Goal: Navigation & Orientation: Find specific page/section

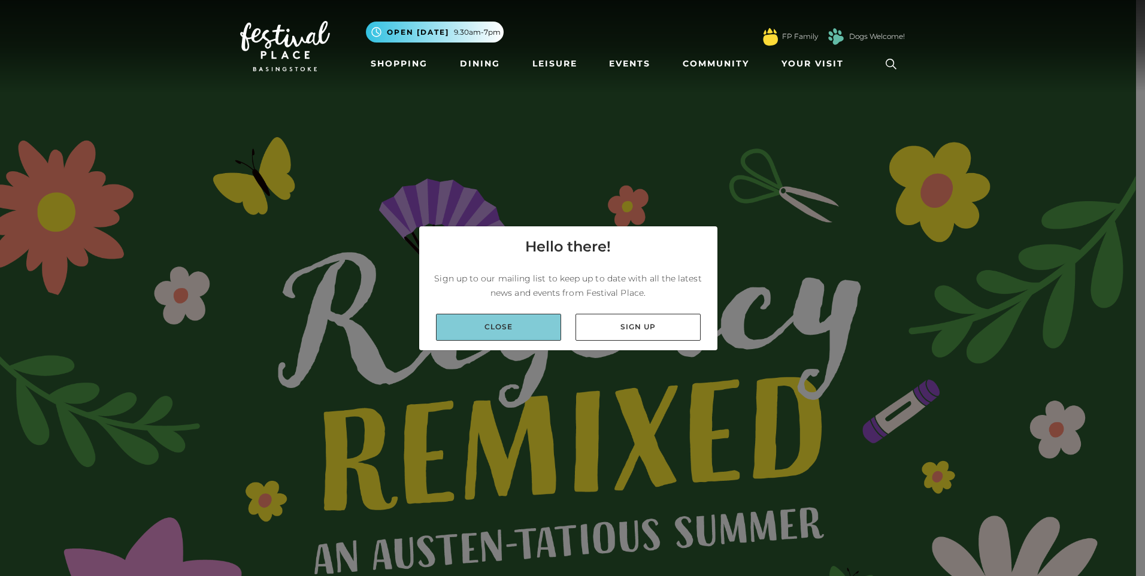
click at [506, 331] on link "Close" at bounding box center [498, 327] width 125 height 27
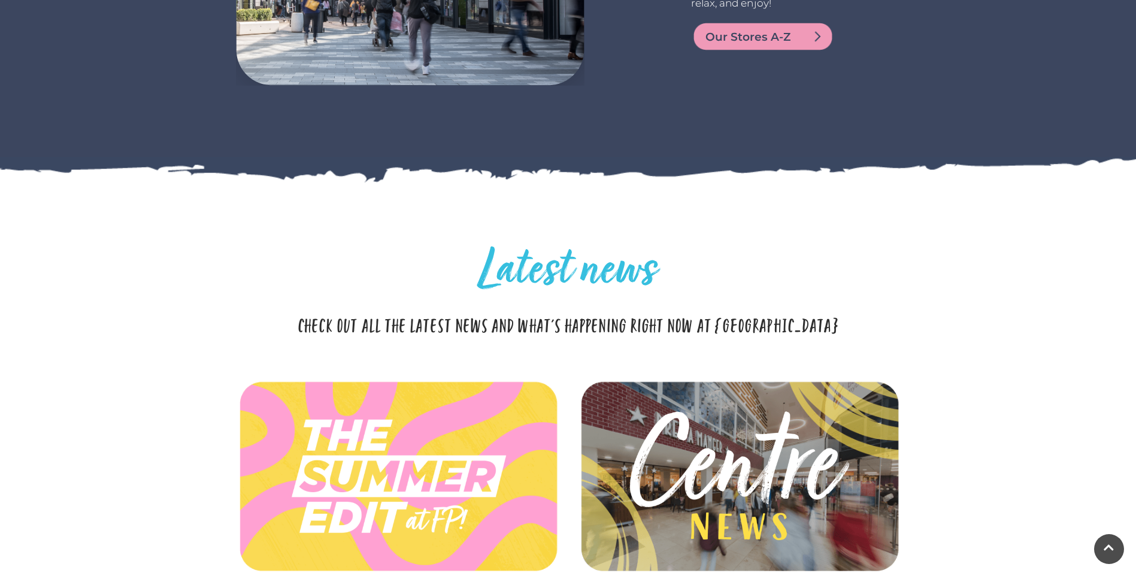
scroll to position [3413, 0]
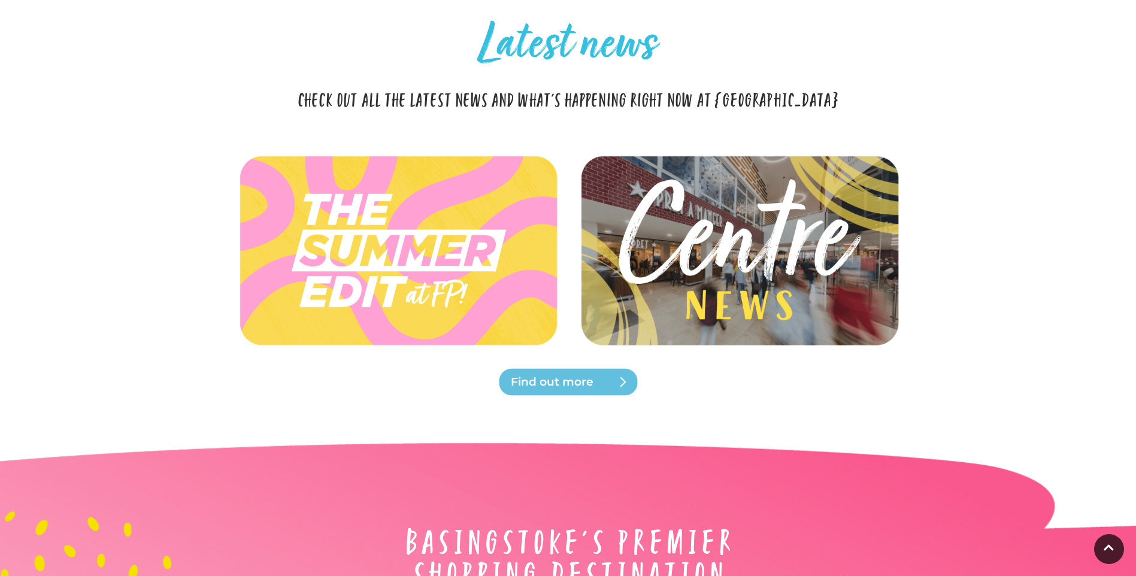
click at [784, 247] on img at bounding box center [739, 251] width 356 height 160
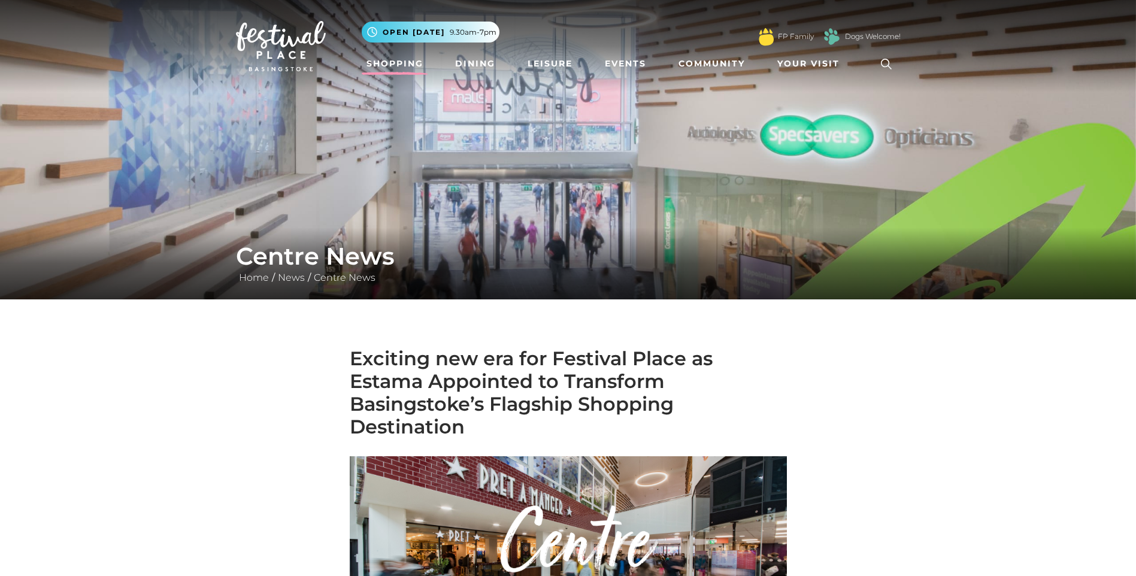
click at [385, 62] on link "Shopping" at bounding box center [395, 64] width 66 height 22
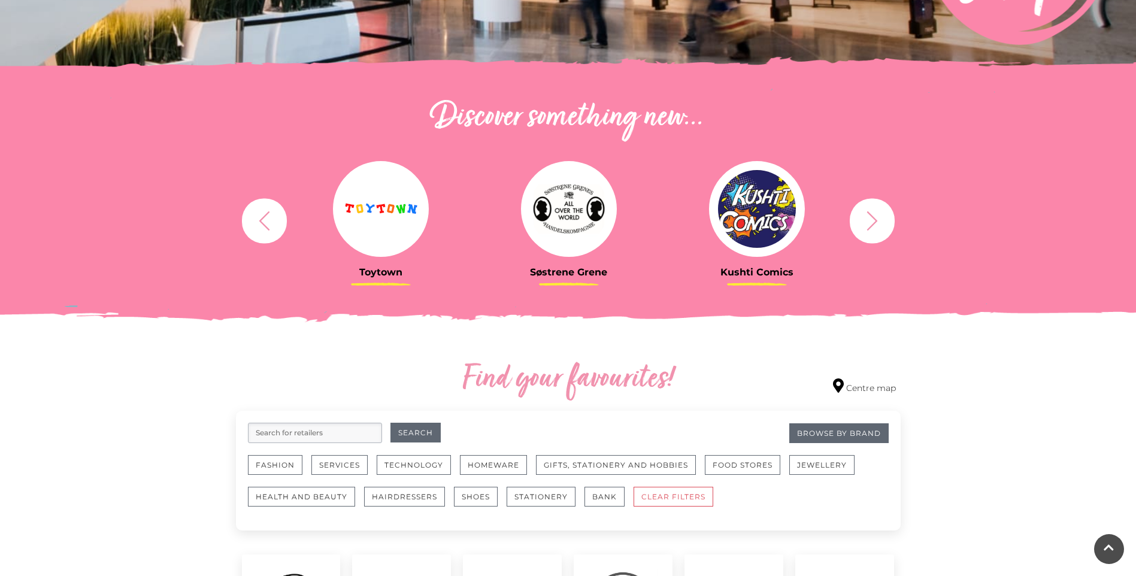
scroll to position [299, 0]
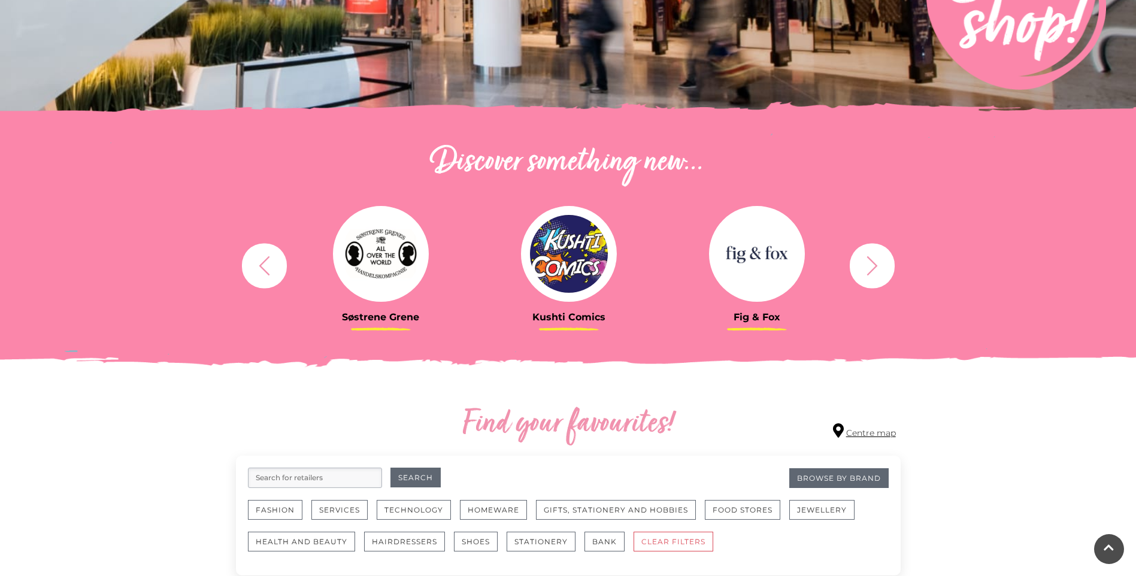
click at [863, 426] on link "Centre map" at bounding box center [864, 431] width 63 height 16
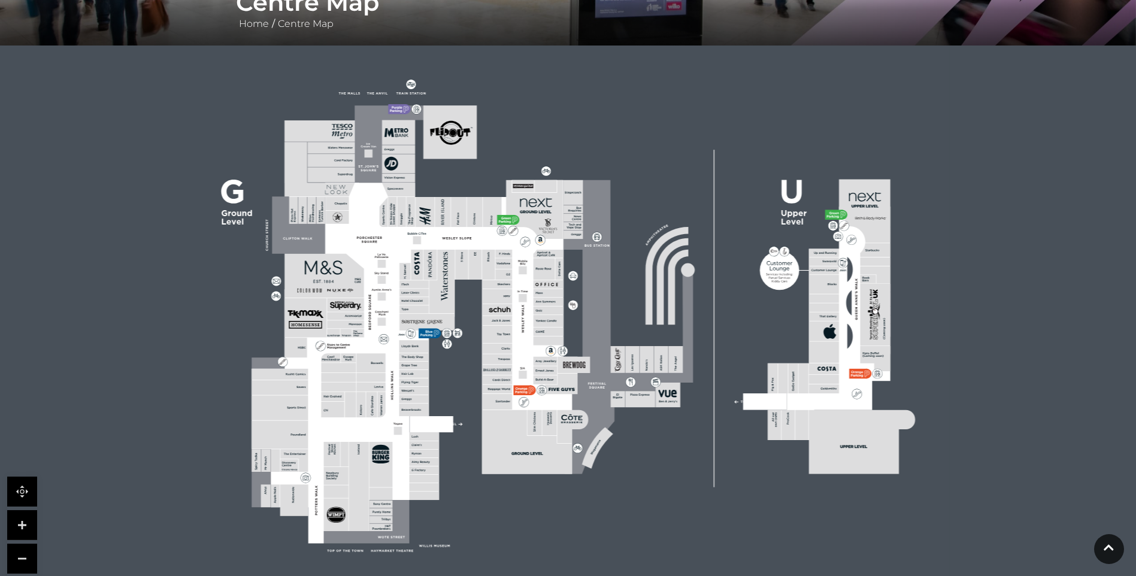
scroll to position [359, 0]
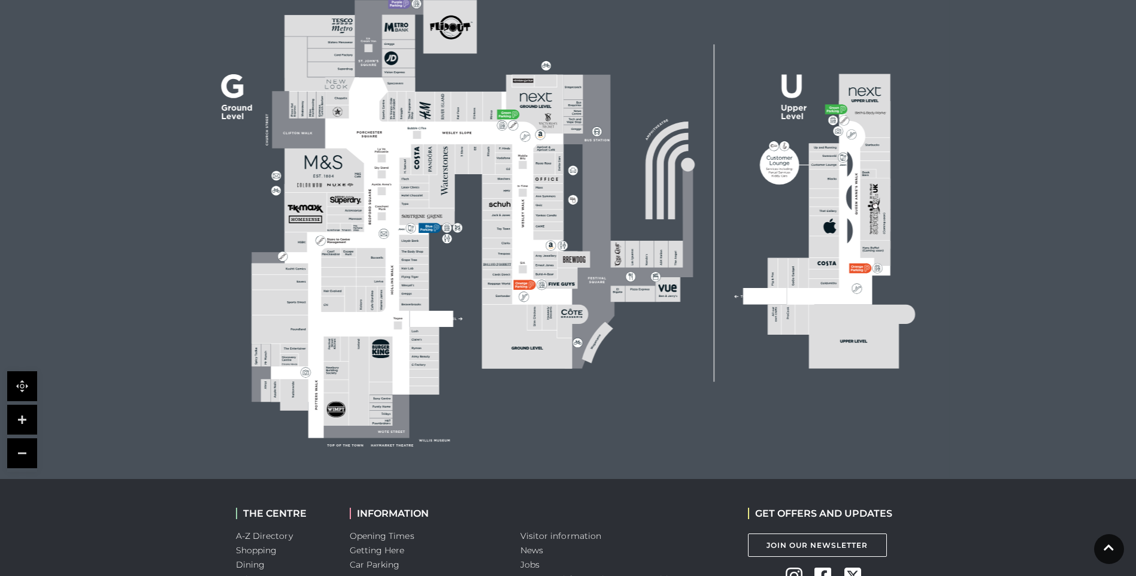
click at [26, 414] on link at bounding box center [22, 420] width 30 height 30
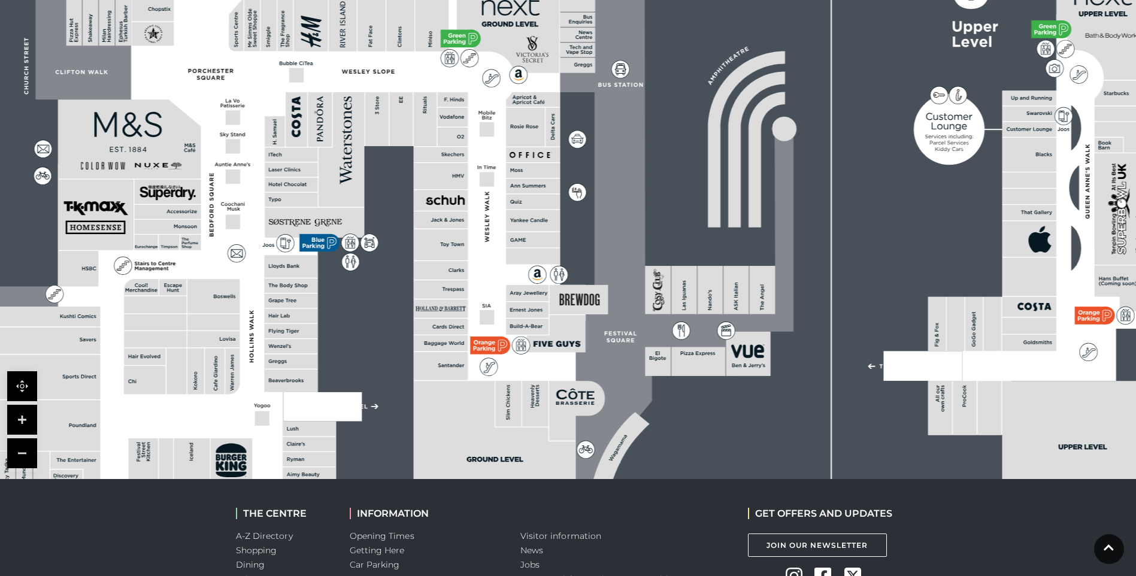
click at [26, 414] on link at bounding box center [22, 420] width 30 height 30
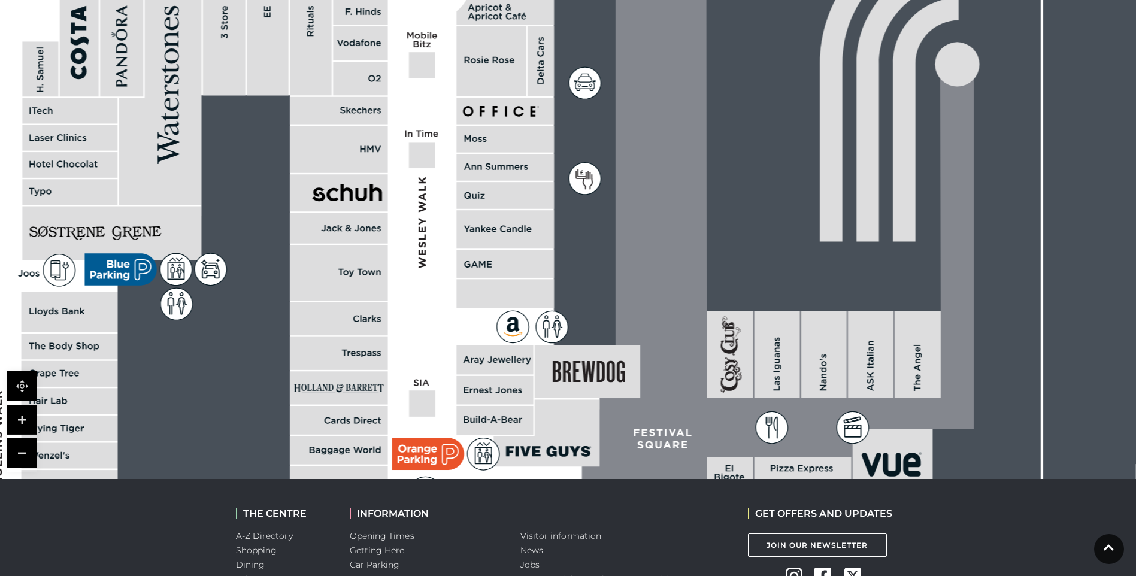
click at [24, 456] on link at bounding box center [22, 453] width 30 height 30
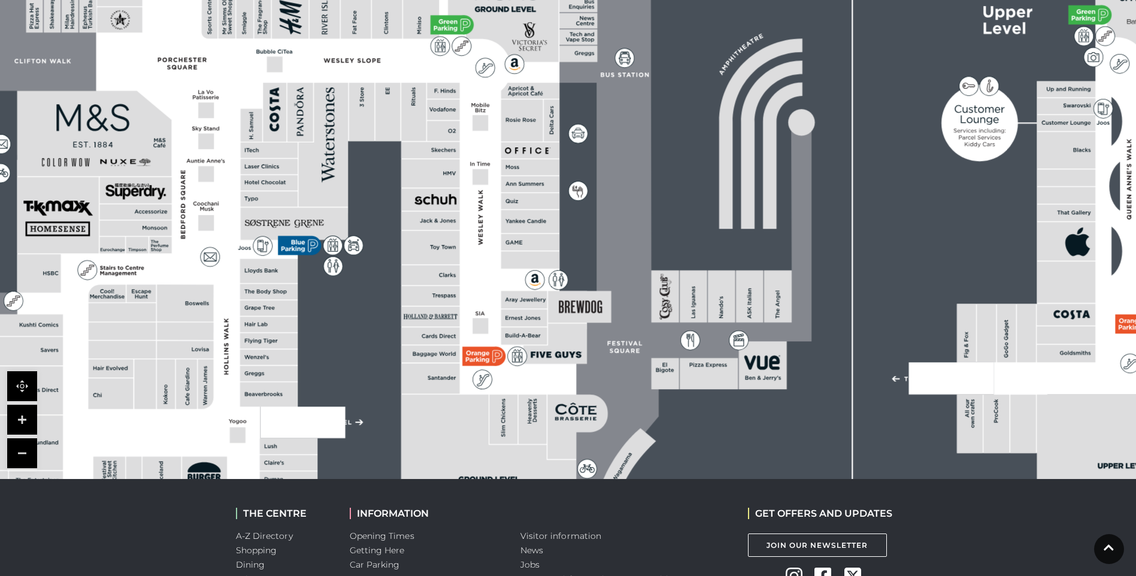
click at [24, 456] on link at bounding box center [22, 453] width 30 height 30
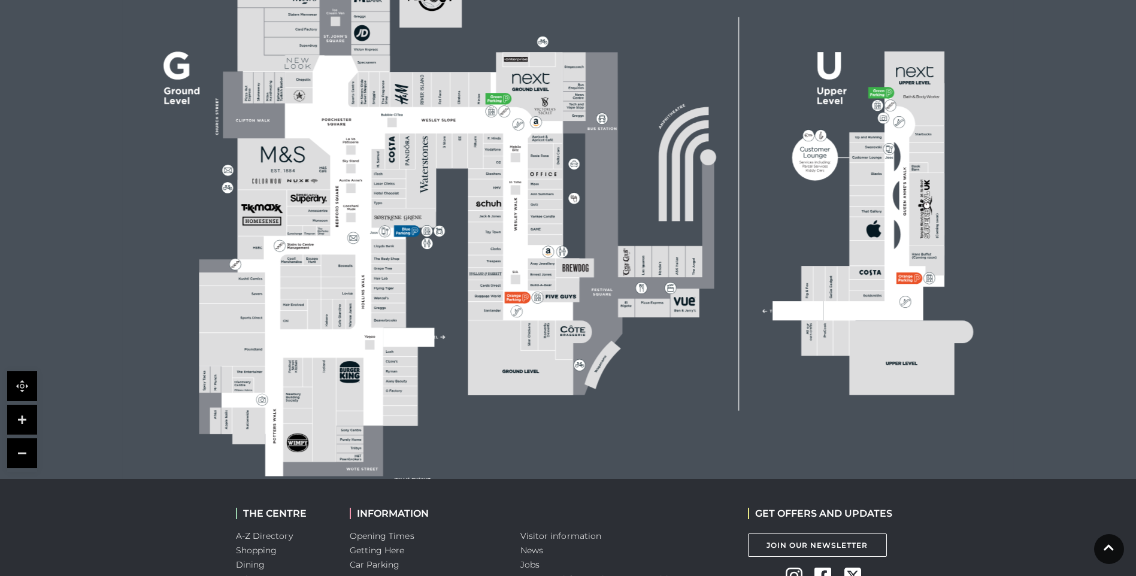
click at [22, 417] on link at bounding box center [22, 420] width 30 height 30
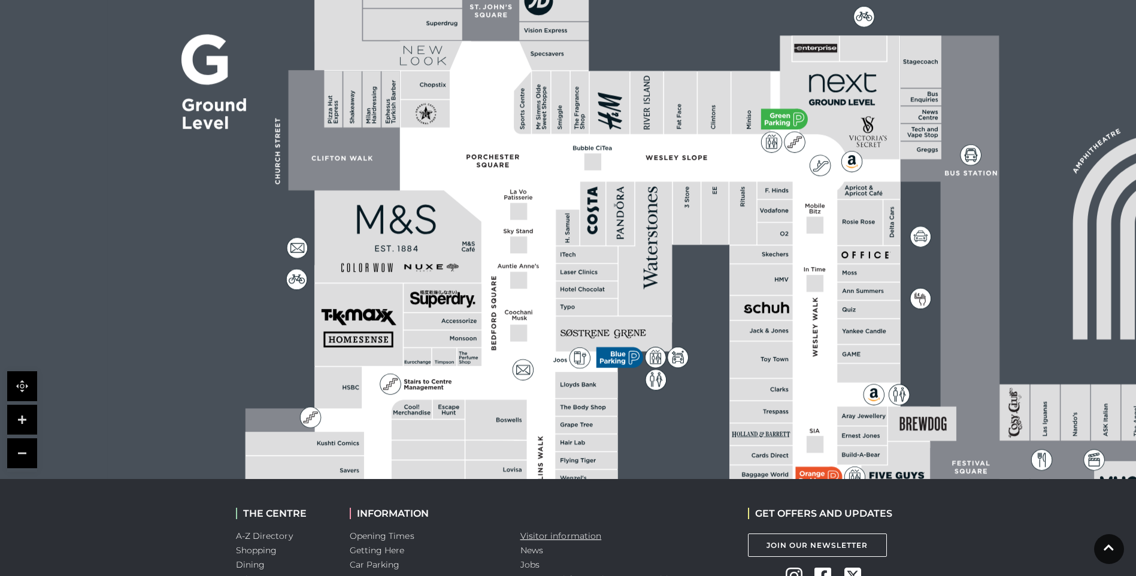
drag, startPoint x: 246, startPoint y: 369, endPoint x: 561, endPoint y: 535, distance: 355.2
click at [561, 535] on body "Skip to Navigation Skip to Content Toggle navigation .st5{fill:none;stroke:#FFF…" at bounding box center [568, 190] width 1136 height 1099
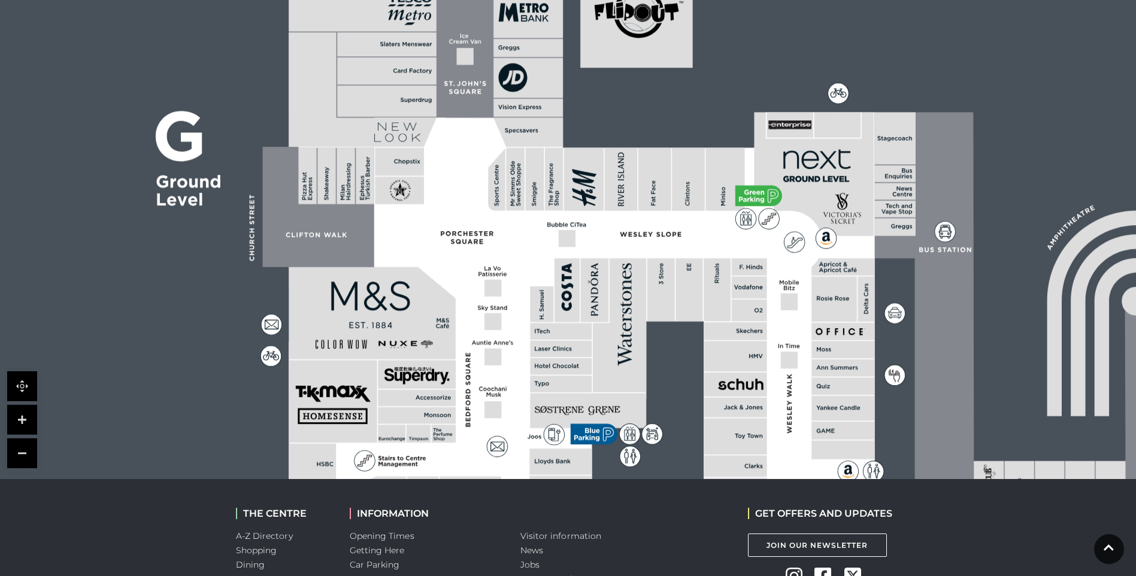
drag, startPoint x: 708, startPoint y: 269, endPoint x: 671, endPoint y: 318, distance: 61.6
click at [673, 320] on rect at bounding box center [884, 395] width 1605 height 1132
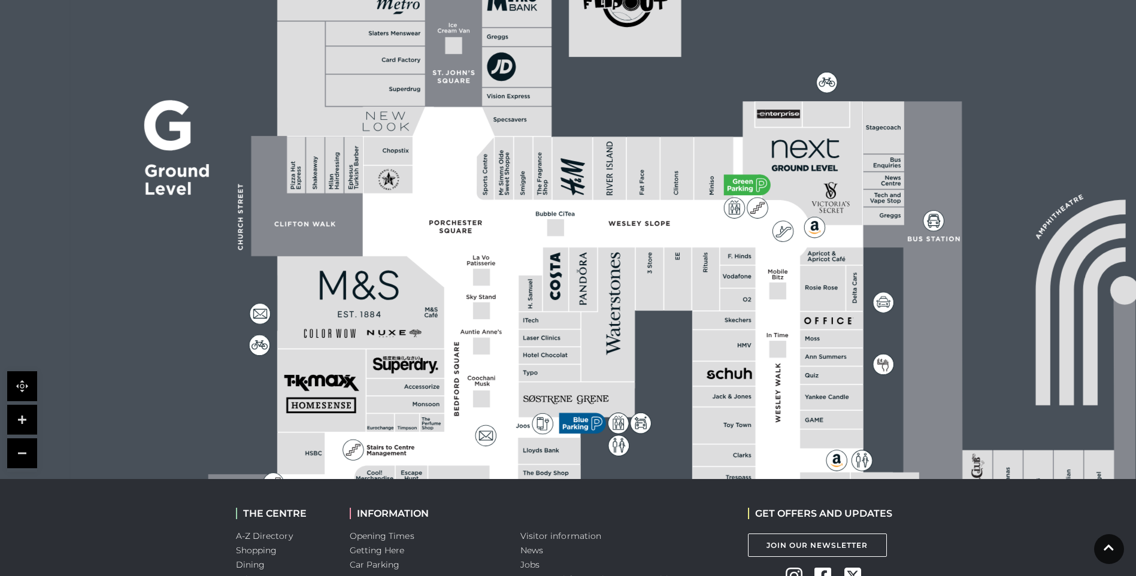
drag, startPoint x: 664, startPoint y: 308, endPoint x: 655, endPoint y: 295, distance: 15.8
click at [661, 304] on polygon at bounding box center [550, 467] width 684 height 793
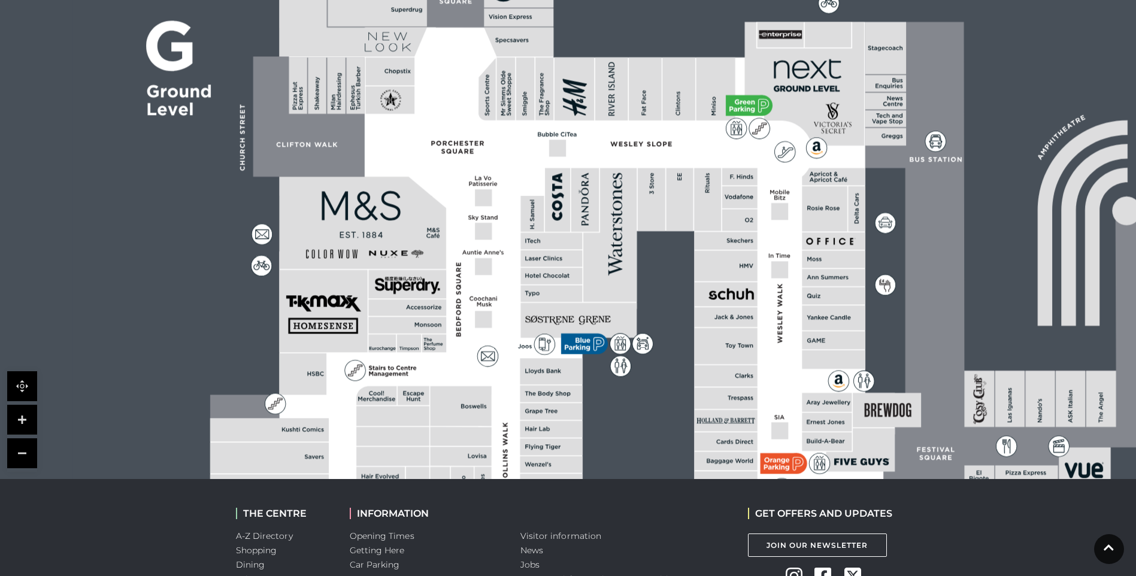
drag, startPoint x: 658, startPoint y: 346, endPoint x: 675, endPoint y: 282, distance: 65.8
click at [675, 282] on rect at bounding box center [874, 305] width 1605 height 1132
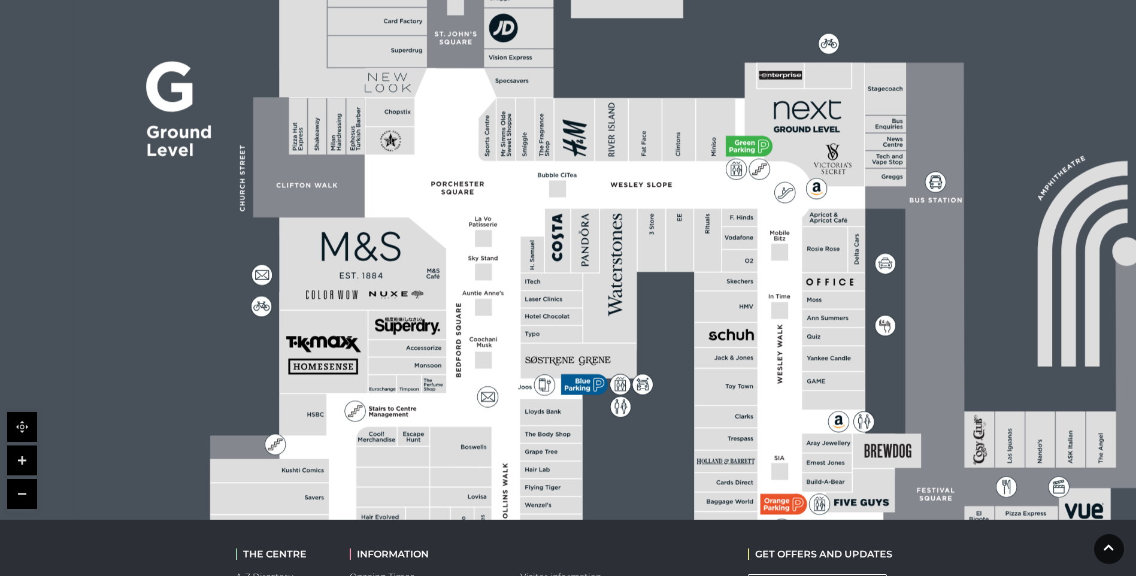
scroll to position [299, 0]
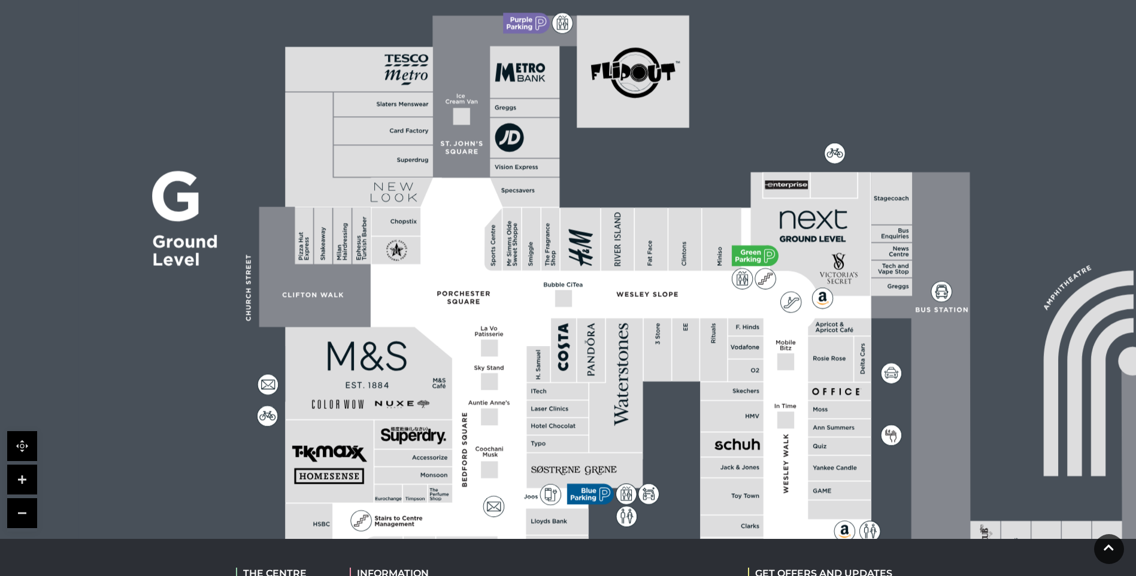
drag, startPoint x: 469, startPoint y: 153, endPoint x: 475, endPoint y: 246, distance: 93.0
click at [475, 245] on polygon at bounding box center [558, 539] width 684 height 793
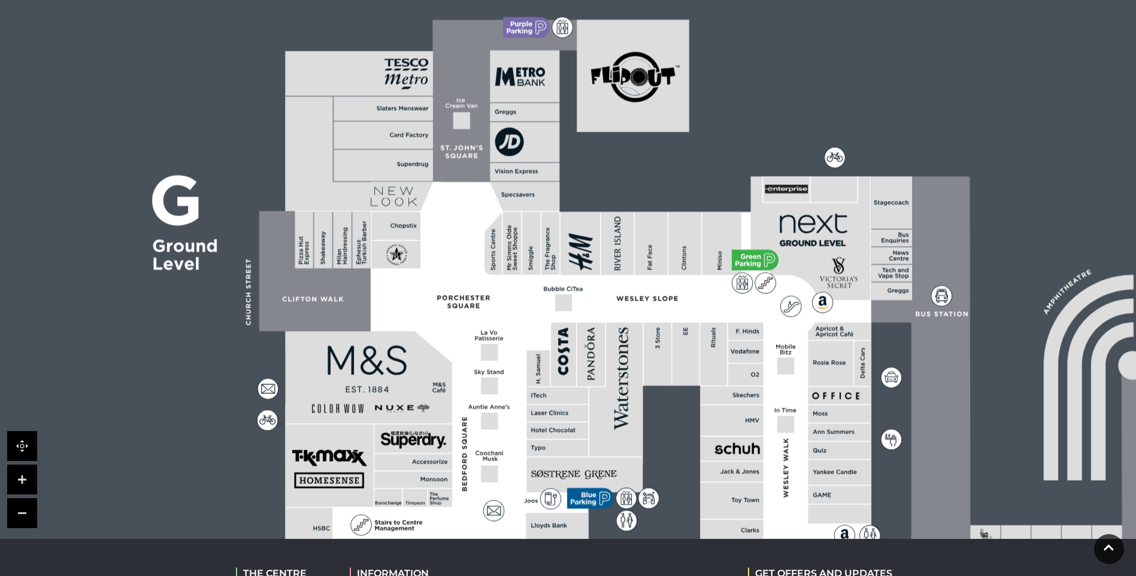
scroll to position [359, 0]
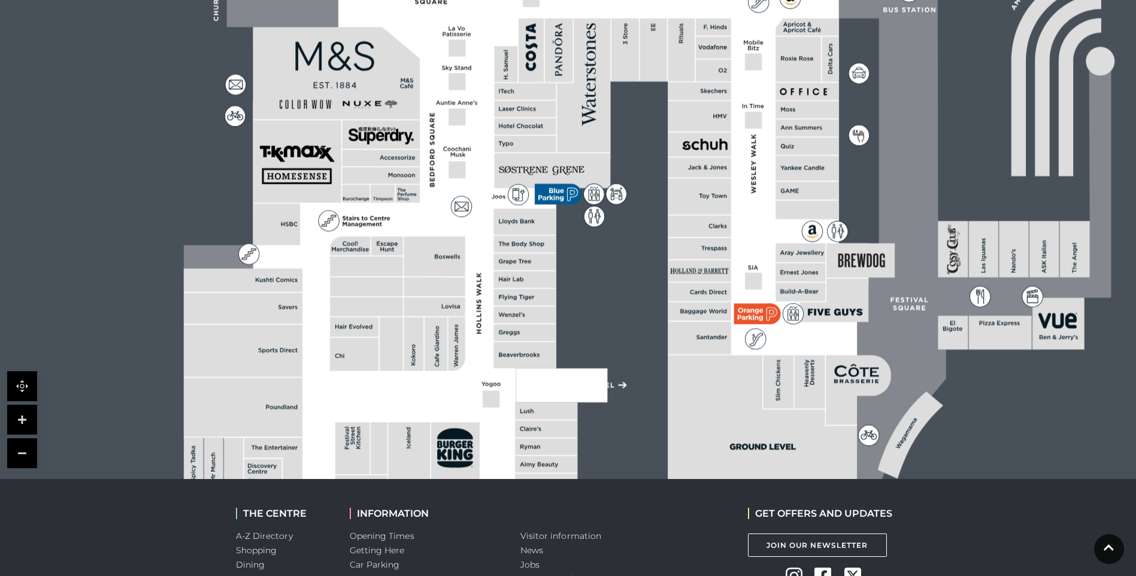
drag, startPoint x: 770, startPoint y: 432, endPoint x: 735, endPoint y: 181, distance: 252.6
click at [736, 183] on polygon at bounding box center [526, 239] width 684 height 793
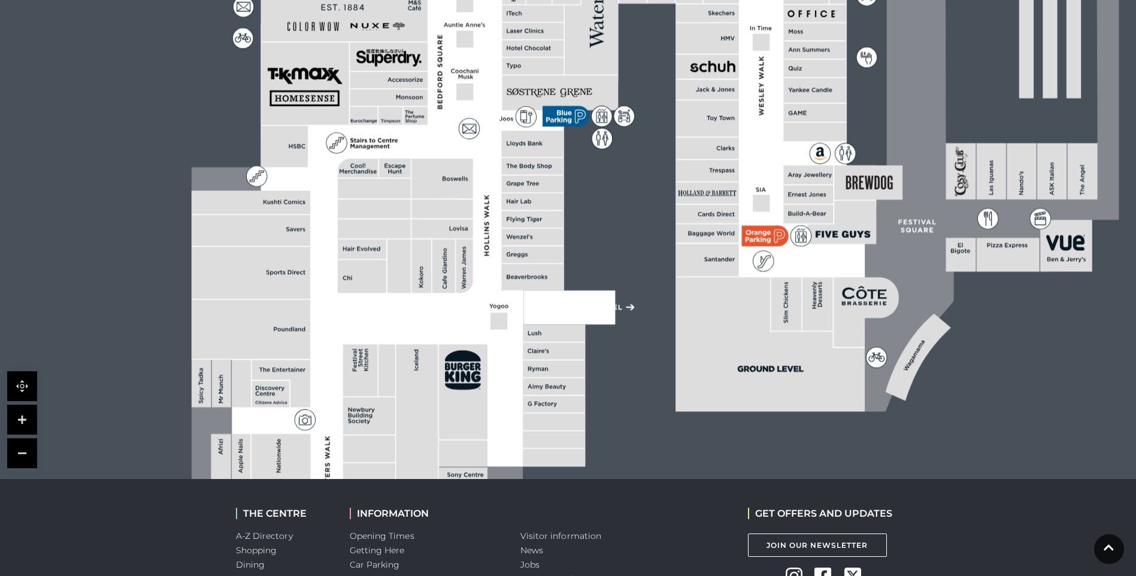
drag, startPoint x: 726, startPoint y: 381, endPoint x: 735, endPoint y: 311, distance: 70.0
click at [735, 311] on polygon at bounding box center [769, 344] width 189 height 134
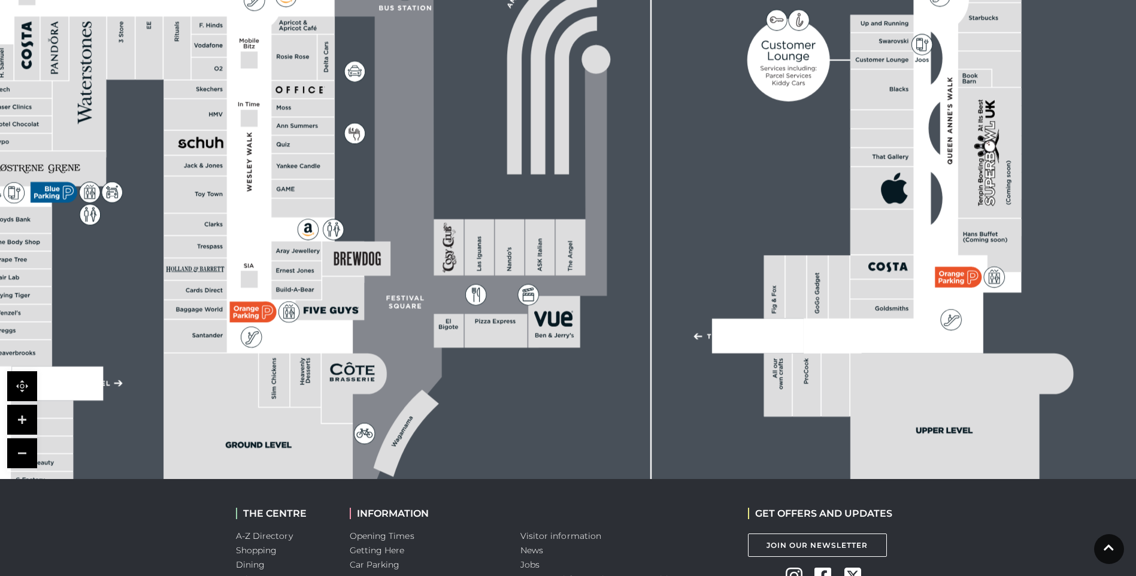
drag, startPoint x: 605, startPoint y: 321, endPoint x: 87, endPoint y: 410, distance: 525.6
click at [86, 401] on rect at bounding box center [57, 383] width 92 height 34
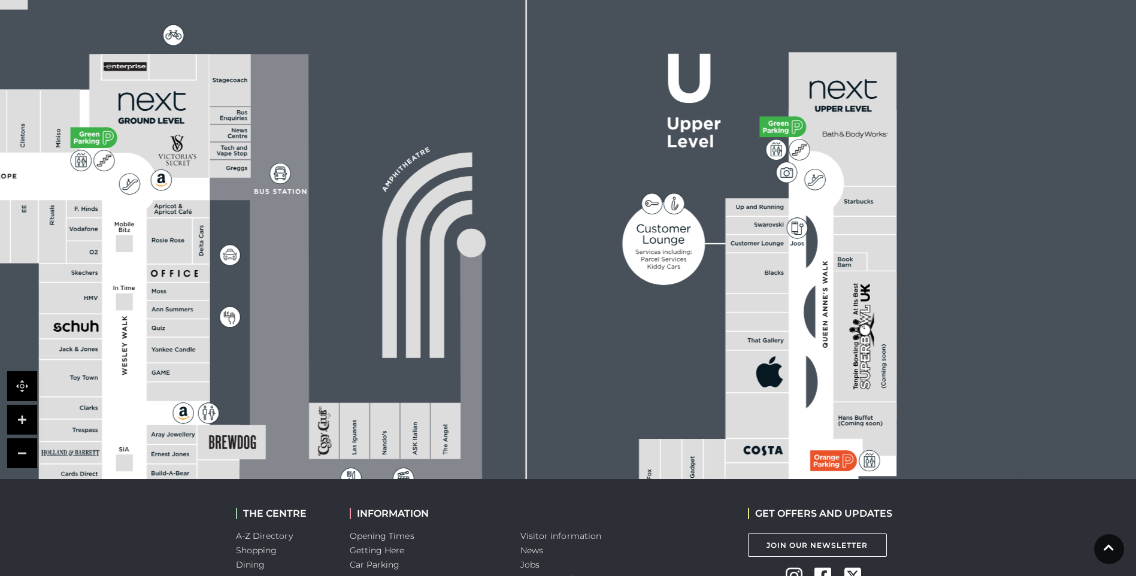
drag, startPoint x: 726, startPoint y: 180, endPoint x: 584, endPoint y: 293, distance: 181.5
click at [589, 298] on rect at bounding box center [219, 337] width 1605 height 1132
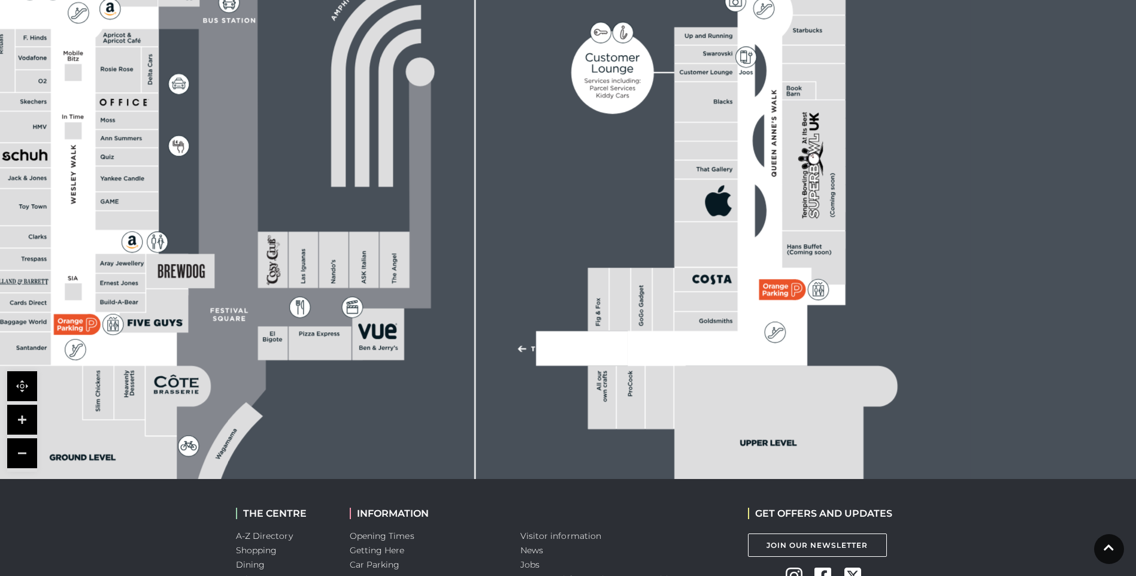
drag, startPoint x: 746, startPoint y: 373, endPoint x: 742, endPoint y: 239, distance: 134.2
click at [742, 239] on icon at bounding box center [717, 184] width 258 height 490
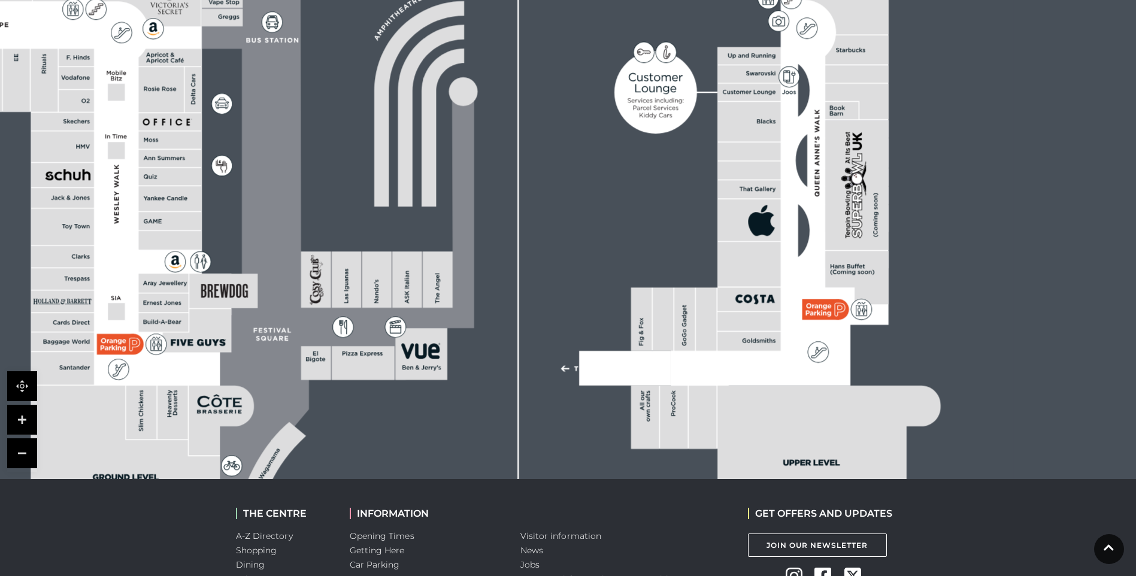
drag, startPoint x: 750, startPoint y: 392, endPoint x: 796, endPoint y: 415, distance: 51.4
click at [796, 415] on icon at bounding box center [828, 453] width 223 height 134
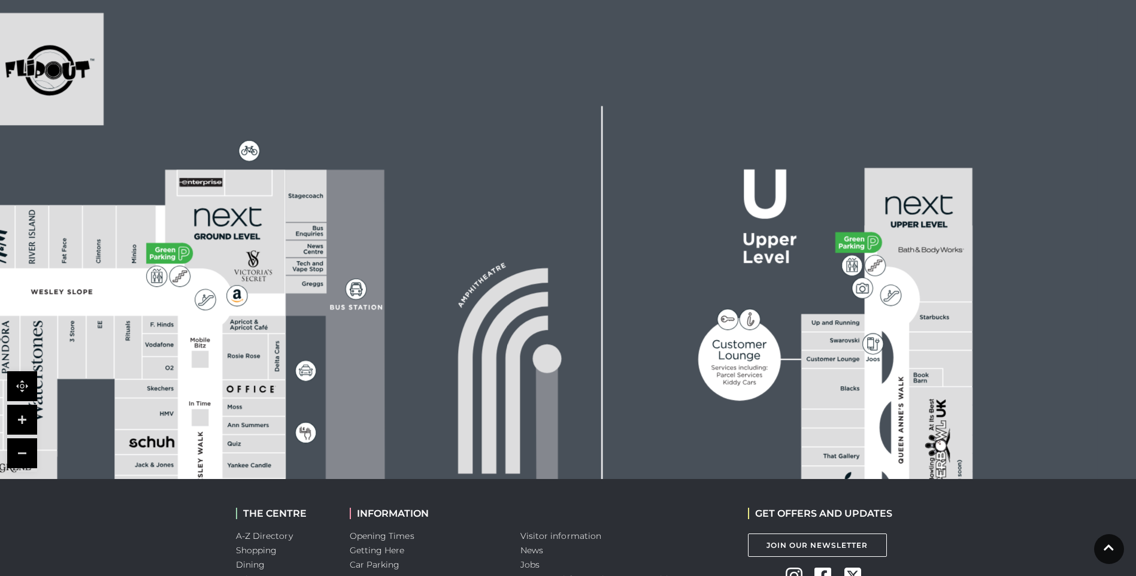
drag, startPoint x: 677, startPoint y: 125, endPoint x: 758, endPoint y: 296, distance: 188.6
click at [758, 318] on circle at bounding box center [739, 359] width 83 height 83
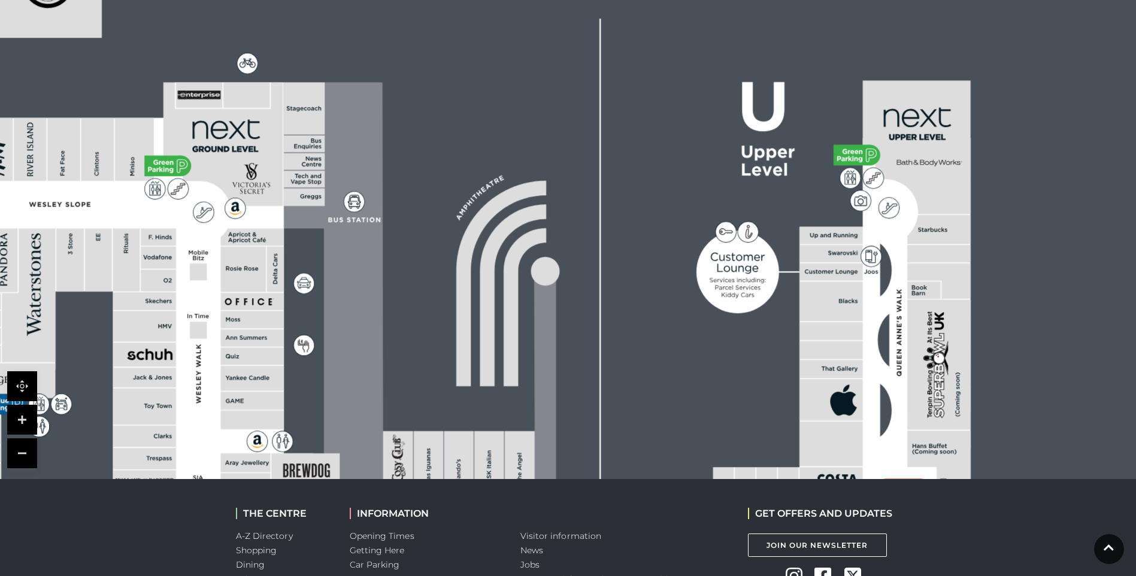
click at [766, 231] on circle at bounding box center [737, 272] width 83 height 83
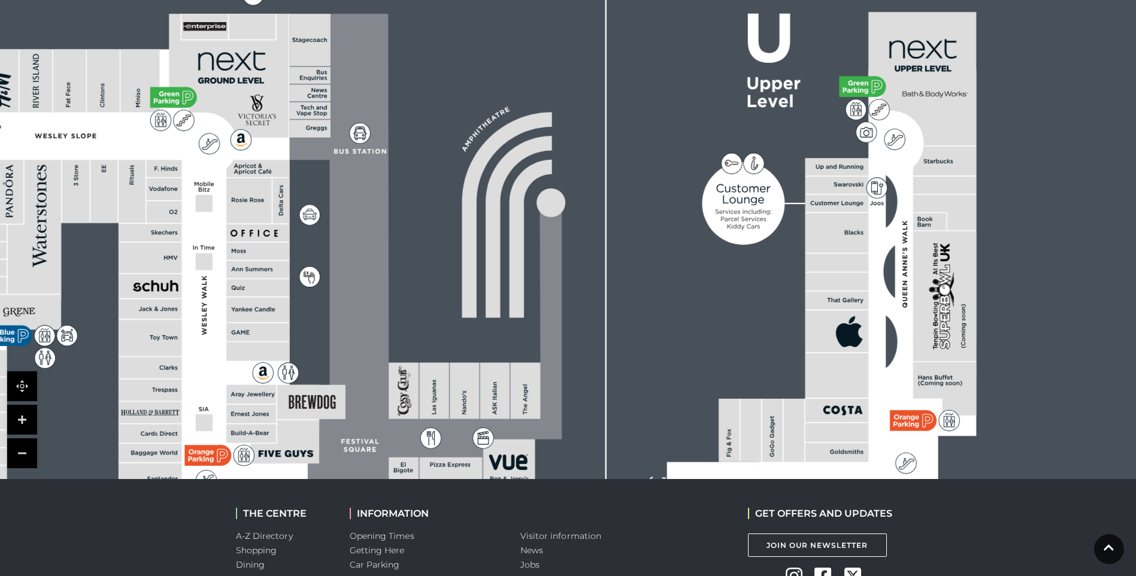
drag, startPoint x: 750, startPoint y: 404, endPoint x: 770, endPoint y: 264, distance: 140.9
click at [761, 399] on rect at bounding box center [750, 430] width 20 height 63
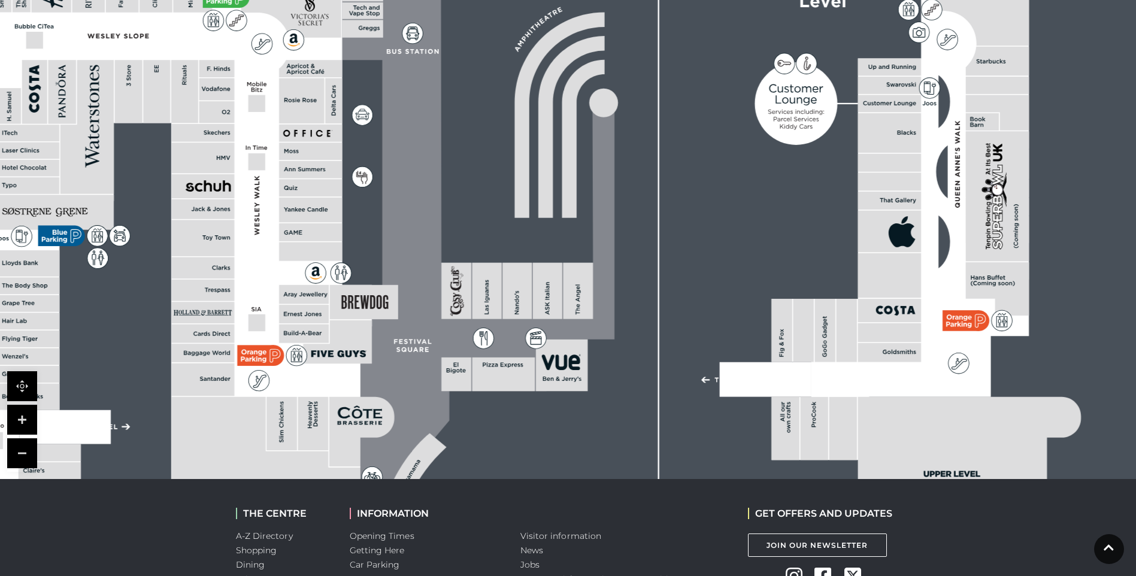
drag, startPoint x: 807, startPoint y: 215, endPoint x: 830, endPoint y: 323, distance: 110.3
click at [830, 323] on rect at bounding box center [824, 330] width 20 height 63
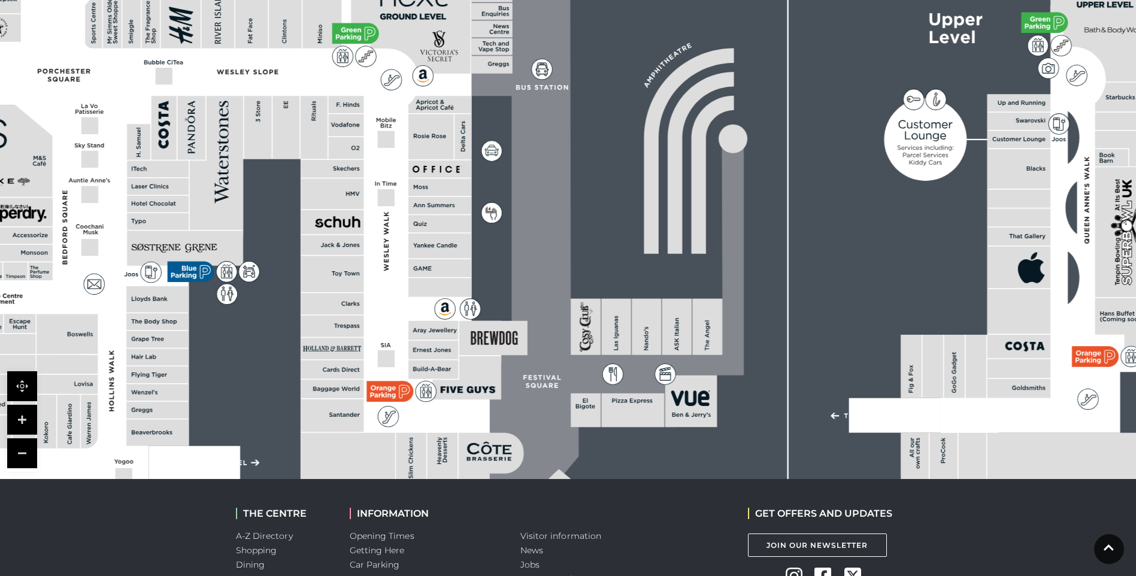
drag, startPoint x: 498, startPoint y: 230, endPoint x: 664, endPoint y: 262, distance: 169.0
click at [659, 262] on rect at bounding box center [480, 233] width 1605 height 1132
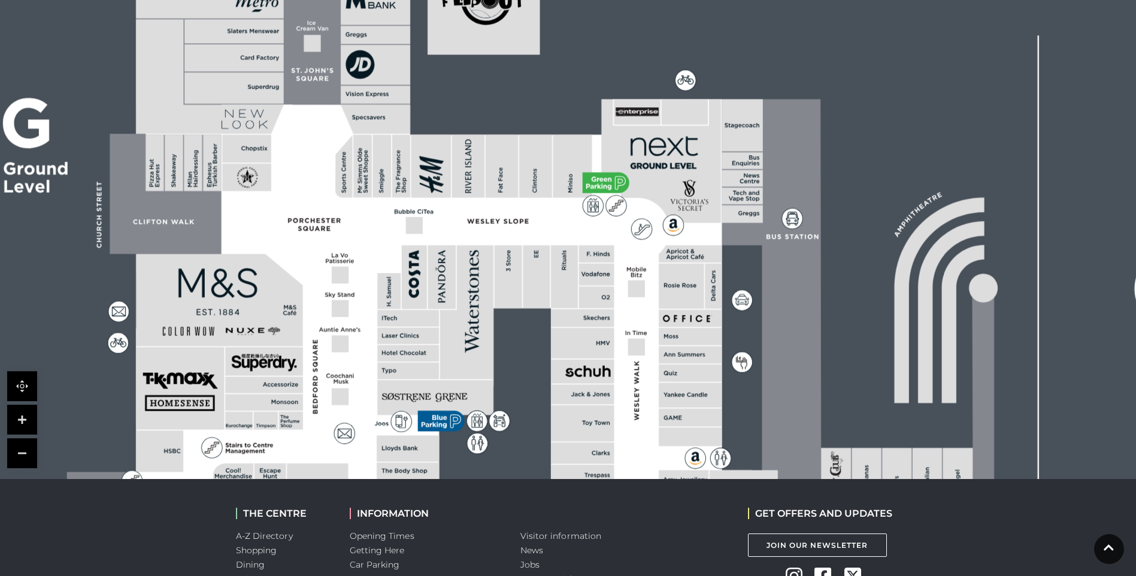
drag, startPoint x: 612, startPoint y: 267, endPoint x: 805, endPoint y: 427, distance: 250.5
click at [805, 427] on icon at bounding box center [855, 407] width 277 height 617
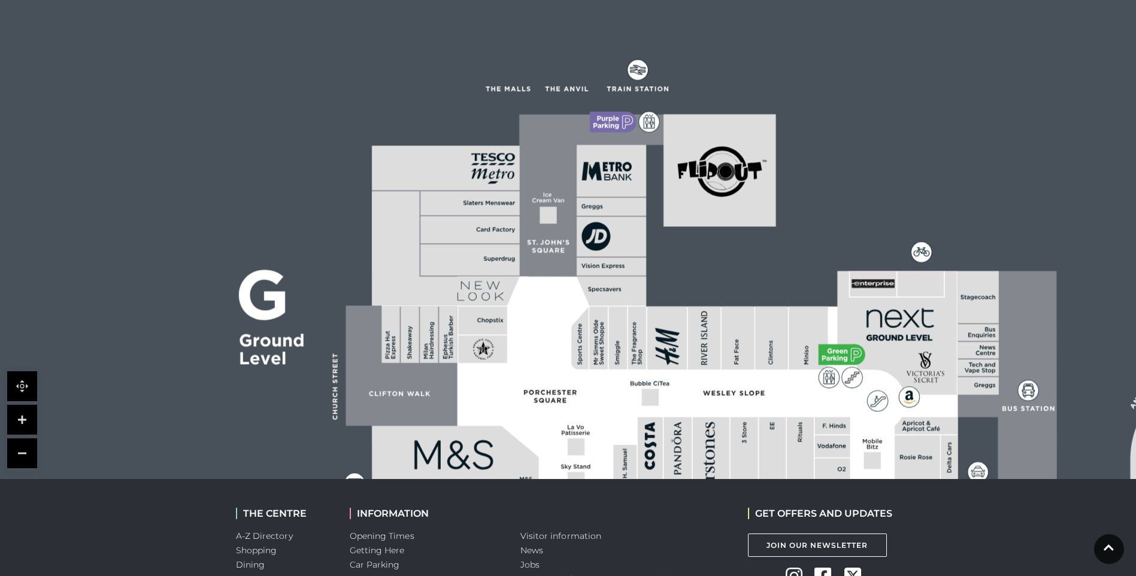
drag, startPoint x: 637, startPoint y: 205, endPoint x: 726, endPoint y: 264, distance: 107.3
click at [726, 264] on rect at bounding box center [967, 554] width 1605 height 1132
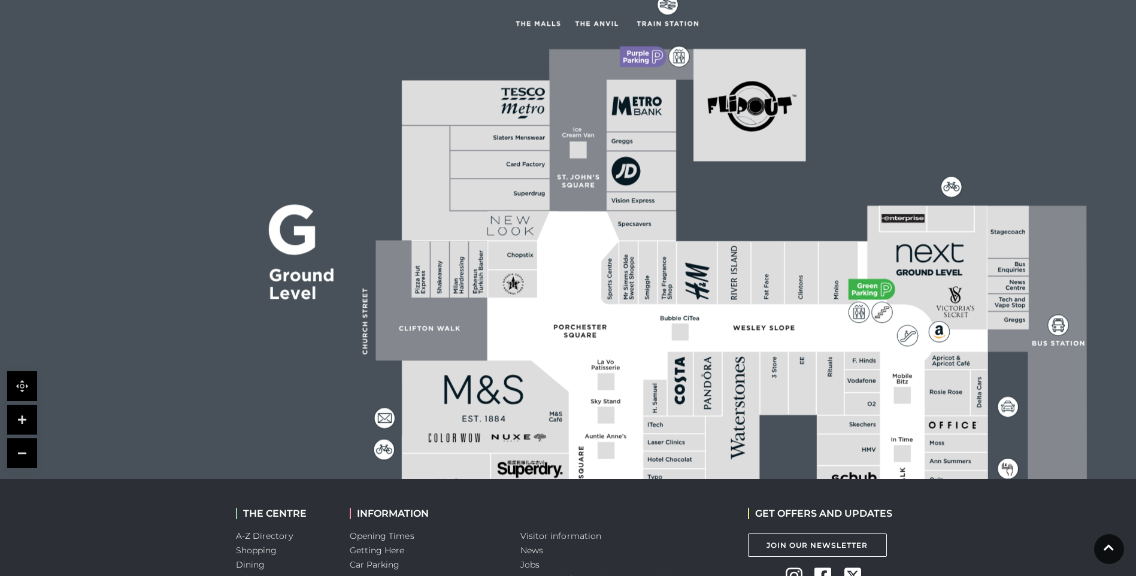
drag, startPoint x: 535, startPoint y: 357, endPoint x: 567, endPoint y: 246, distance: 115.4
click at [567, 269] on polygon at bounding box center [675, 572] width 684 height 793
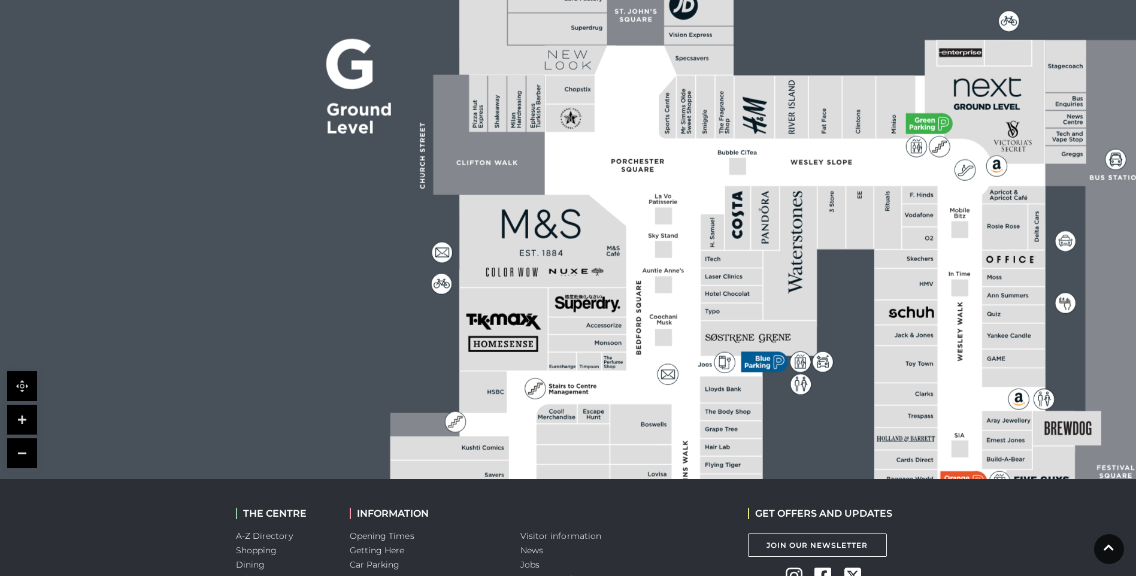
drag, startPoint x: 622, startPoint y: 366, endPoint x: 650, endPoint y: 251, distance: 118.4
click at [650, 251] on polygon at bounding box center [732, 406] width 684 height 793
